Goal: Transaction & Acquisition: Download file/media

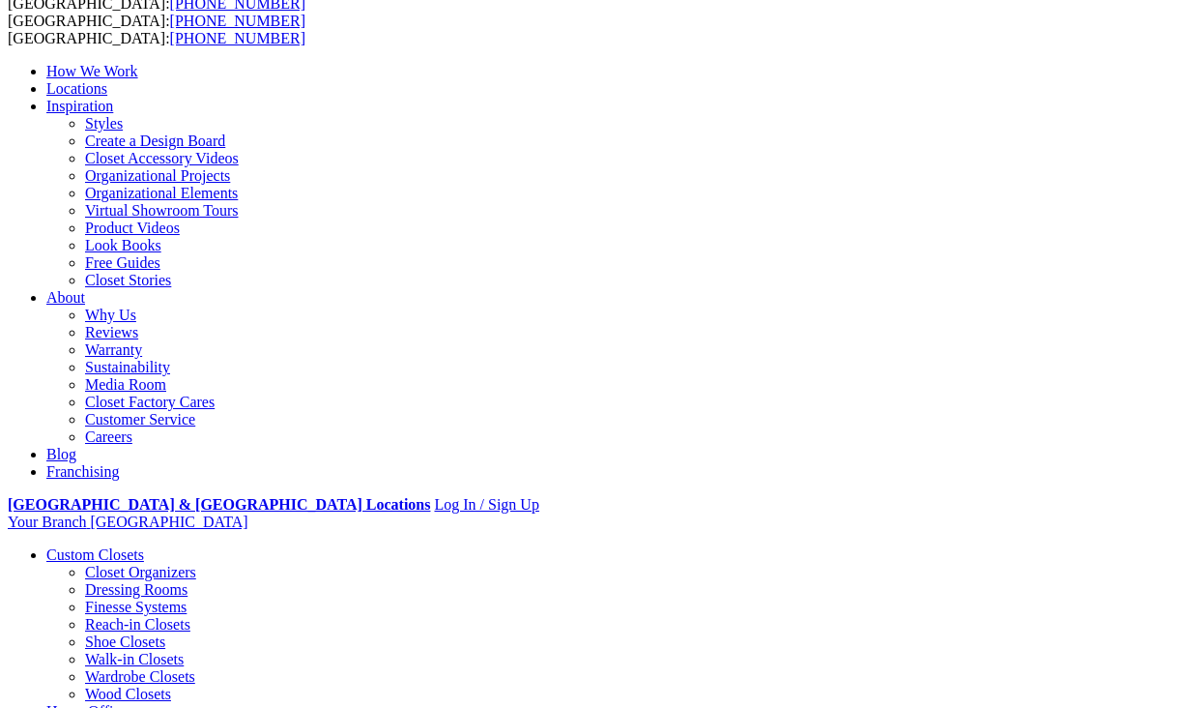
click at [161, 253] on link "Look Books" at bounding box center [123, 245] width 76 height 16
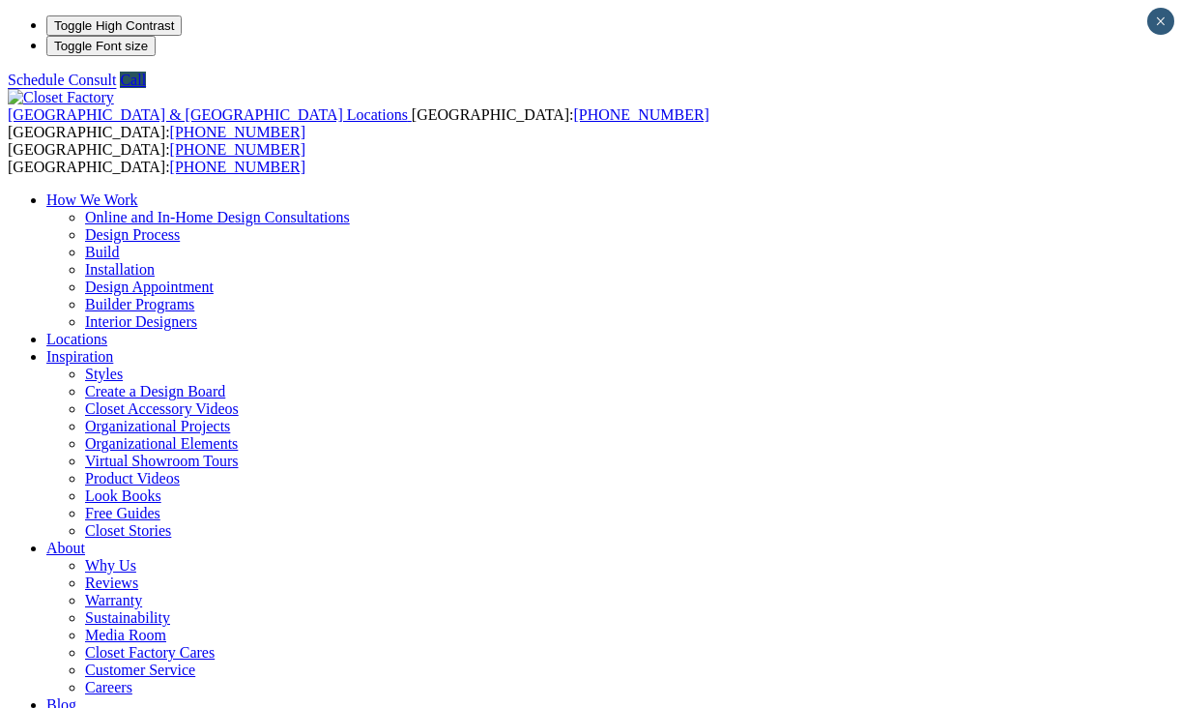
click at [160, 505] on link "Free Guides" at bounding box center [122, 513] width 75 height 16
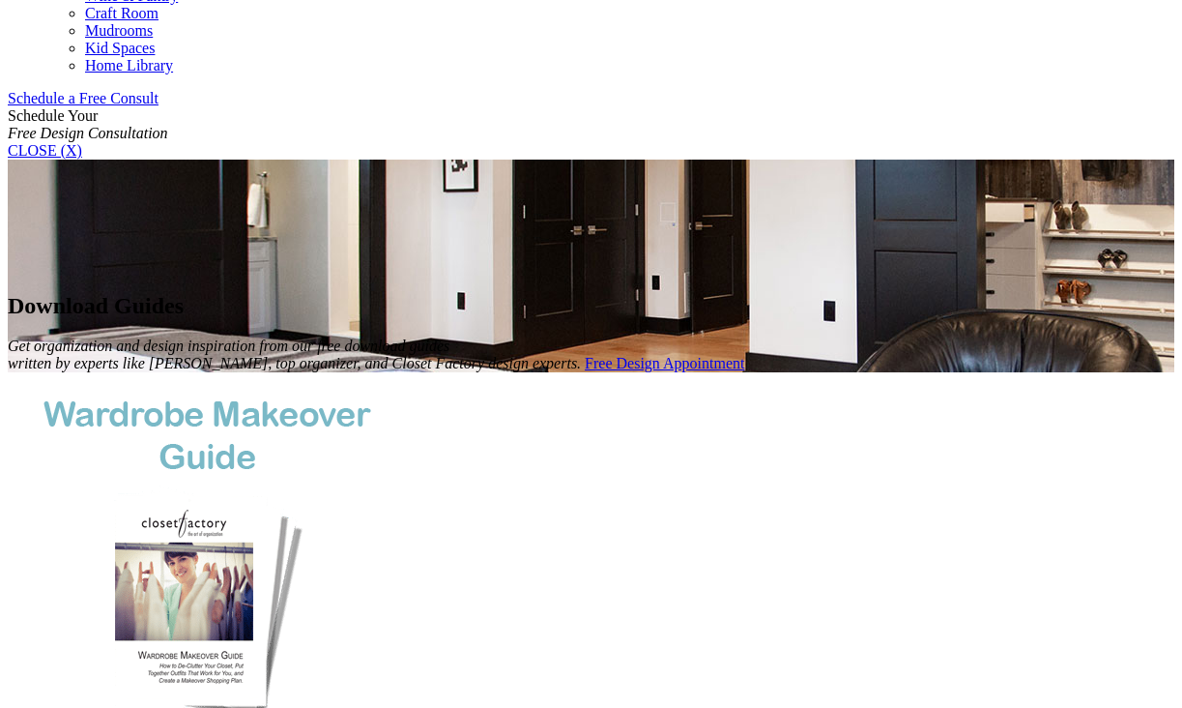
scroll to position [896, 0]
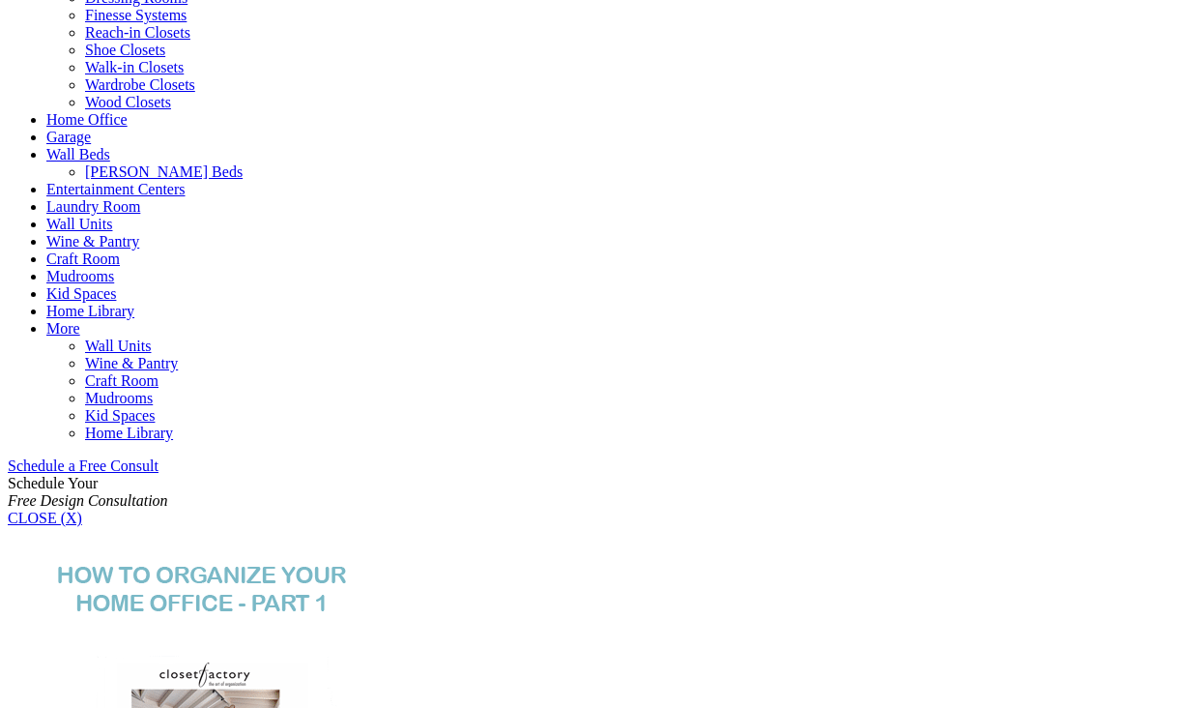
scroll to position [696, 0]
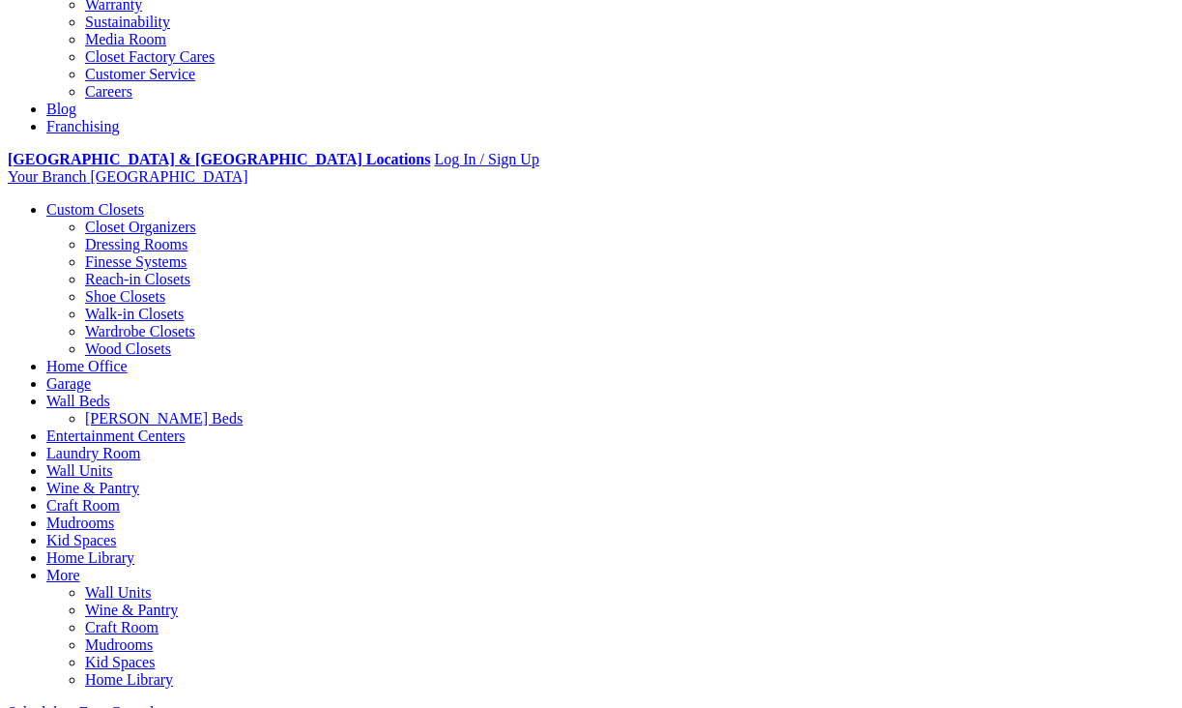
scroll to position [857, 0]
